Goal: Task Accomplishment & Management: Manage account settings

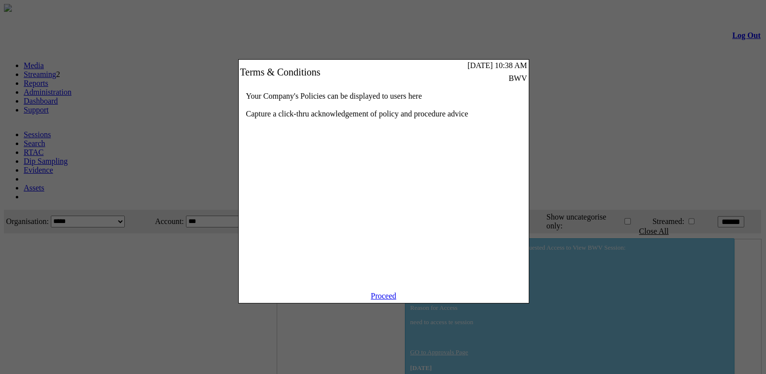
click at [384, 291] on div "Your Company's Policies can be displayed to users here Capture a click-thru ack…" at bounding box center [384, 187] width 290 height 207
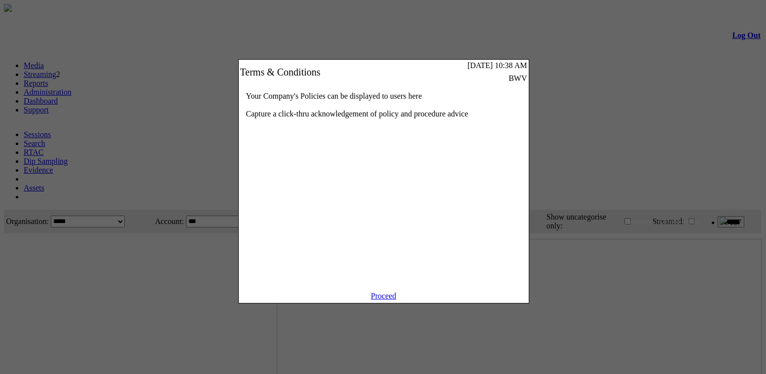
click at [386, 300] on link "Proceed" at bounding box center [384, 295] width 26 height 8
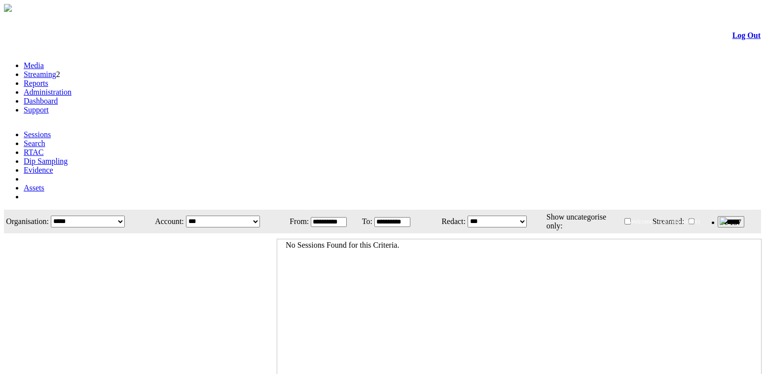
click at [71, 88] on link "Administration" at bounding box center [48, 92] width 48 height 8
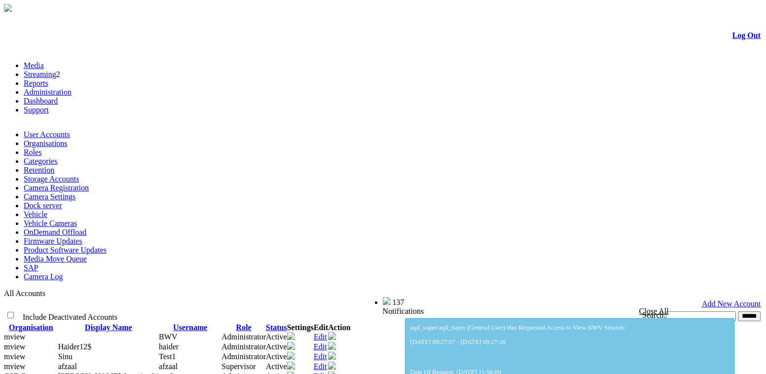
click at [68, 139] on link "Organisations" at bounding box center [46, 143] width 44 height 8
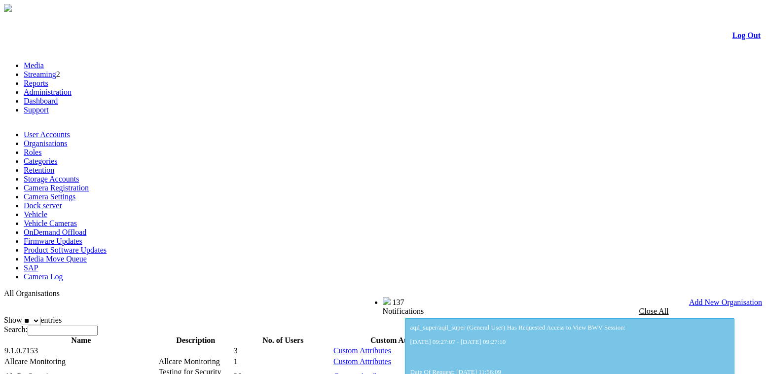
click at [649, 357] on link "Edit" at bounding box center [641, 361] width 13 height 8
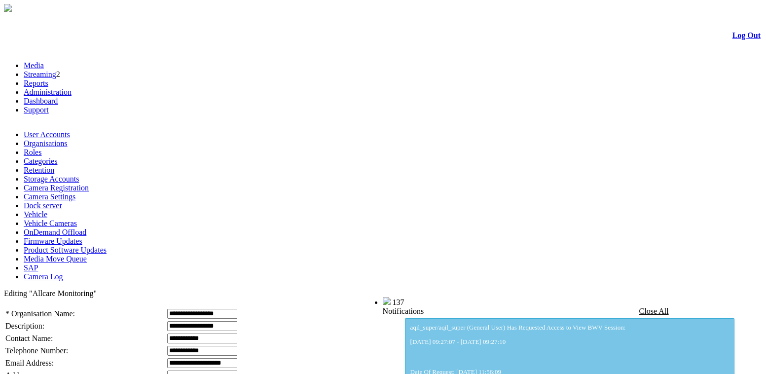
click at [61, 130] on link "User Accounts" at bounding box center [47, 134] width 46 height 8
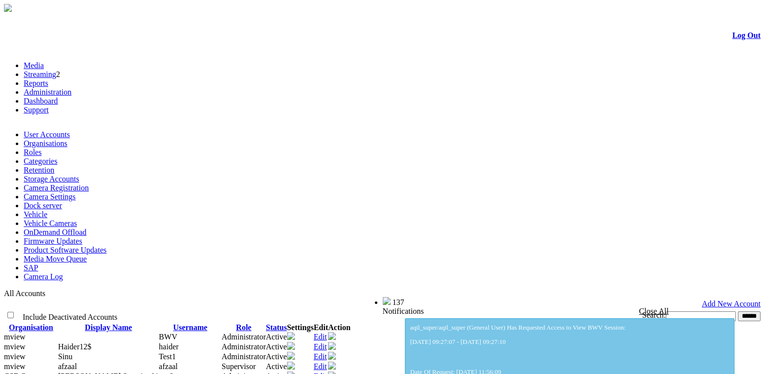
click at [327, 352] on link "Edit" at bounding box center [320, 356] width 13 height 8
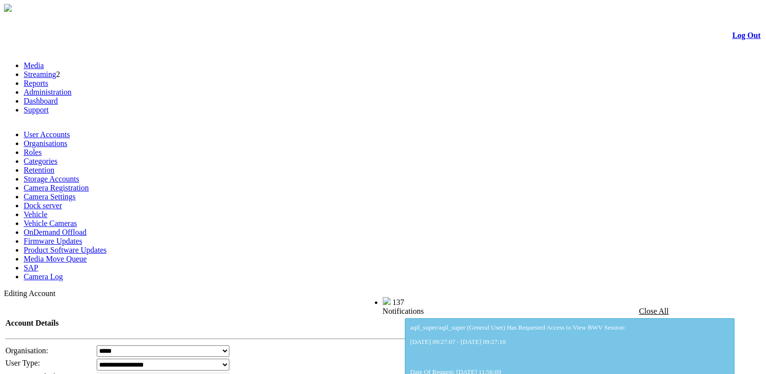
click at [733, 34] on td "Log Out" at bounding box center [383, 35] width 756 height 33
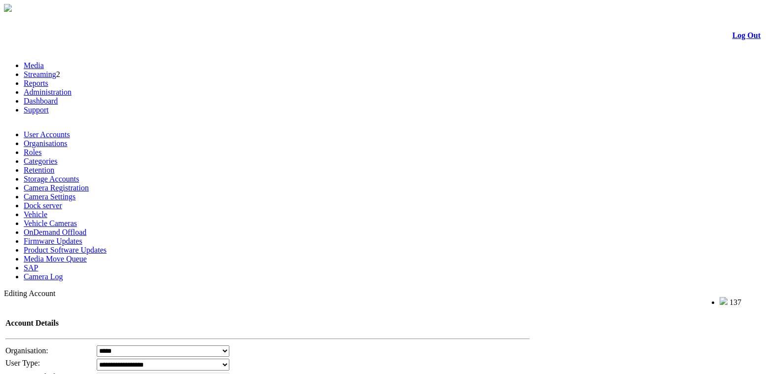
click at [735, 36] on link "Log Out" at bounding box center [746, 35] width 28 height 8
